Goal: Navigation & Orientation: Find specific page/section

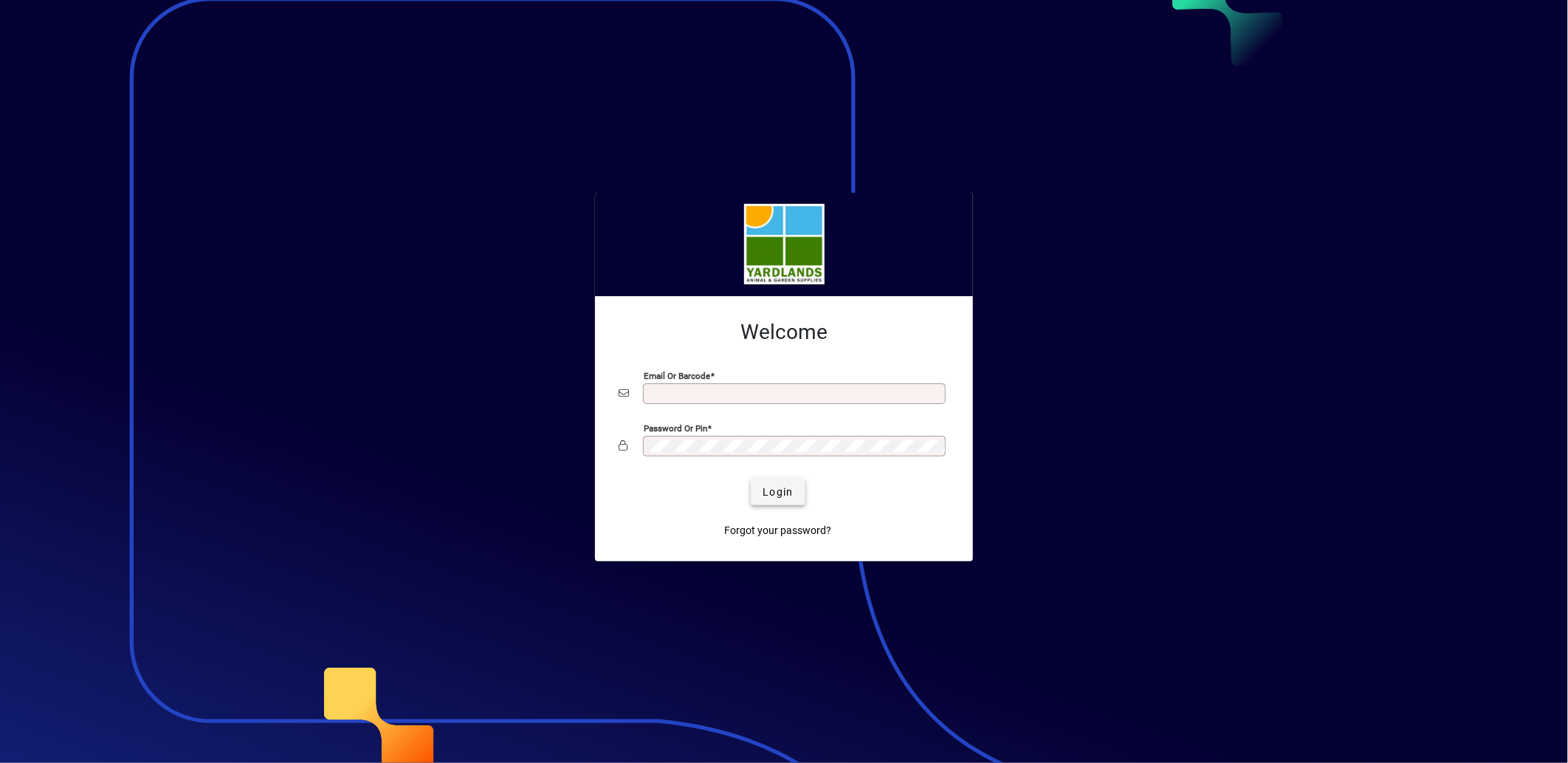
type input "**********"
click at [778, 488] on span "Login" at bounding box center [778, 492] width 31 height 16
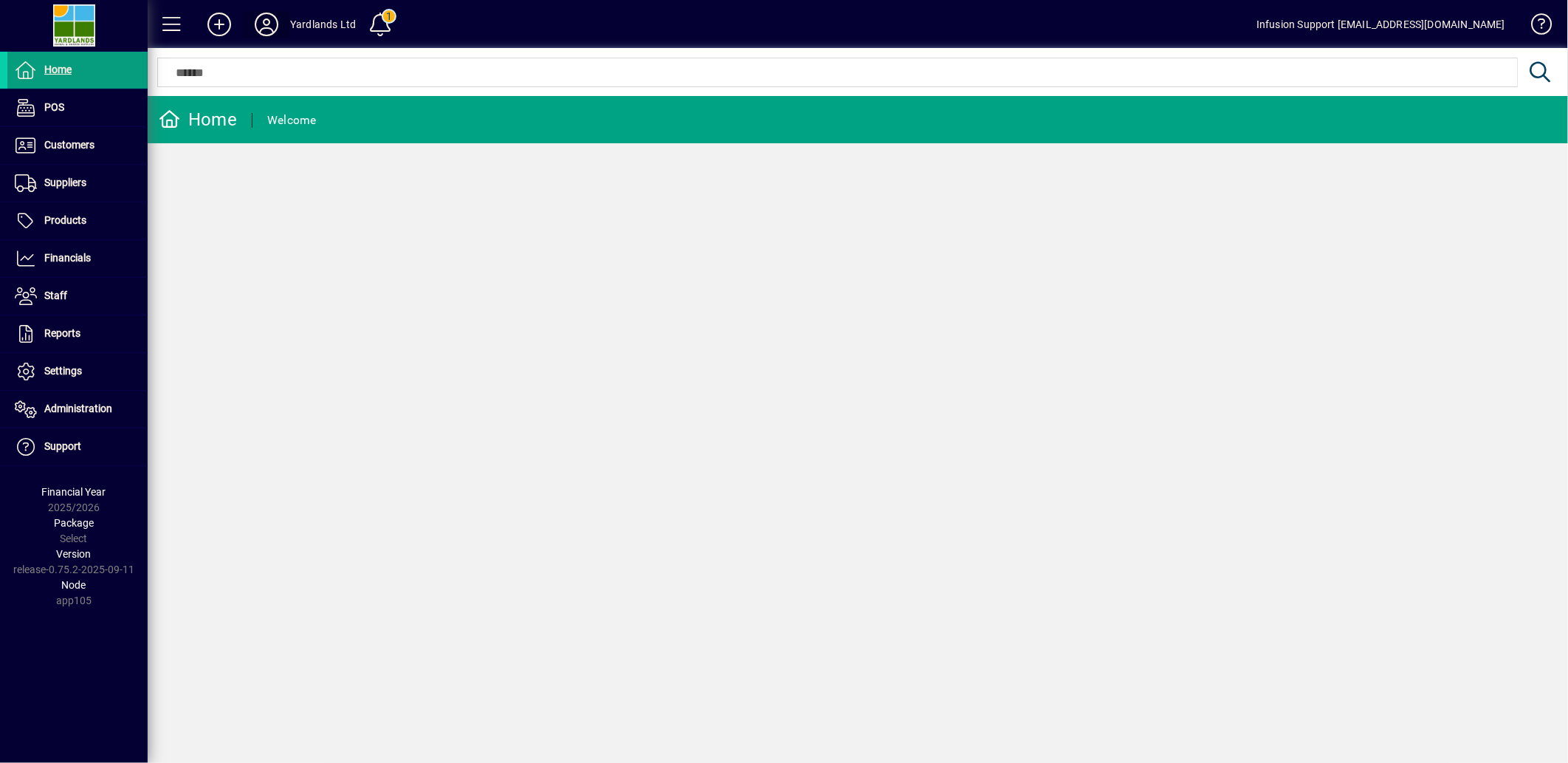
drag, startPoint x: 264, startPoint y: 20, endPoint x: 269, endPoint y: 26, distance: 7.8
click at [269, 26] on icon at bounding box center [267, 24] width 30 height 23
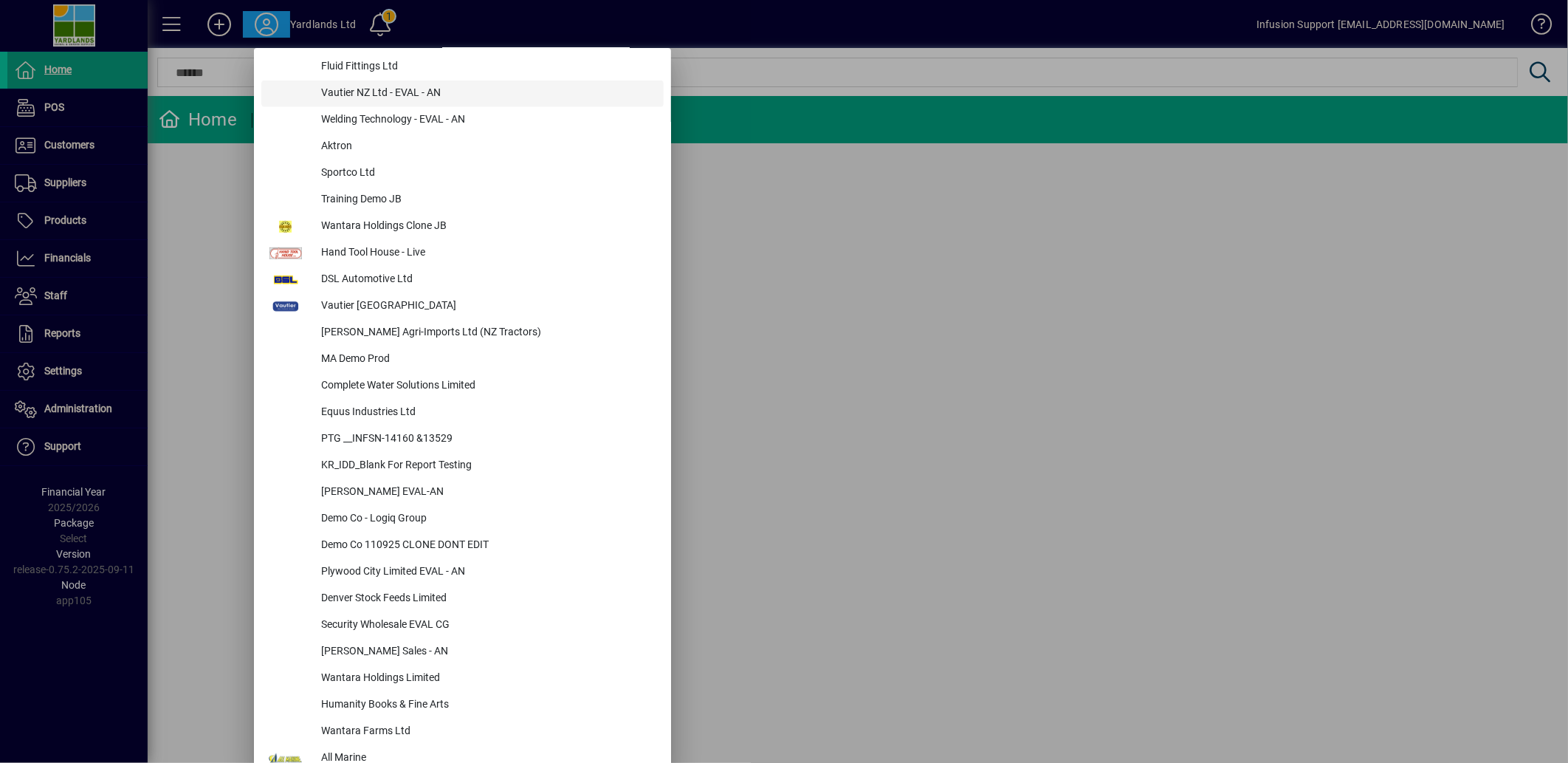
scroll to position [491, 0]
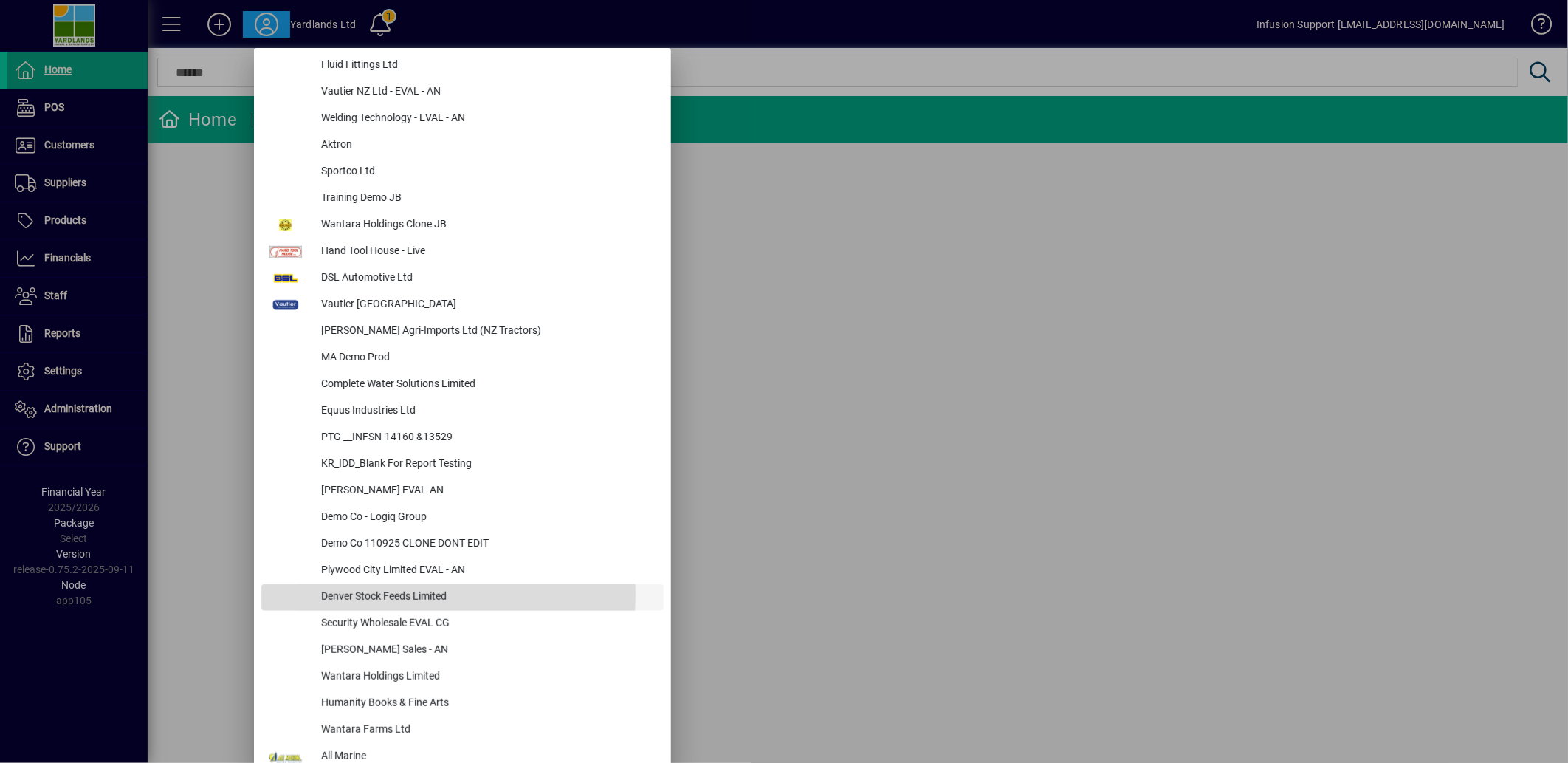
click at [372, 593] on div "Denver Stock Feeds Limited" at bounding box center [486, 597] width 354 height 27
